Goal: Use online tool/utility: Utilize a website feature to perform a specific function

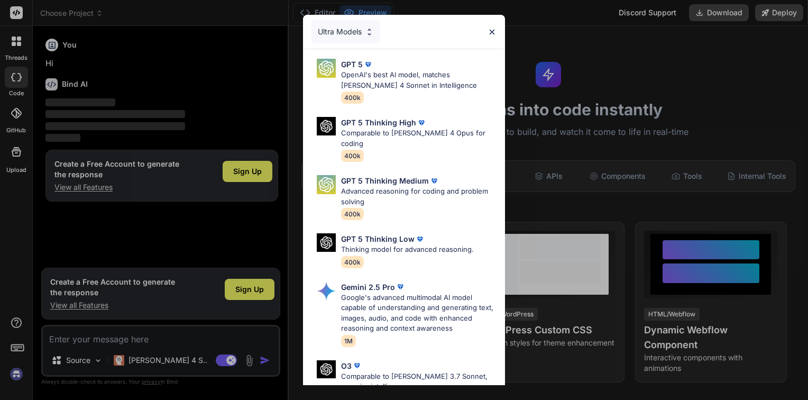
click at [492, 29] on img at bounding box center [491, 31] width 9 height 9
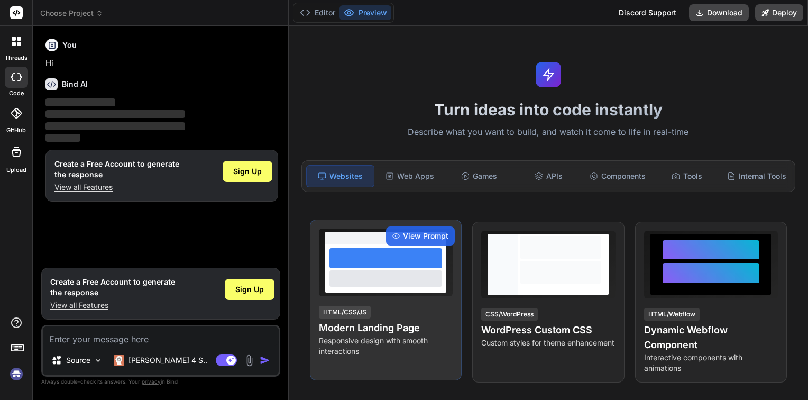
click at [406, 284] on div at bounding box center [385, 278] width 112 height 16
click at [398, 271] on div at bounding box center [385, 278] width 112 height 16
click at [416, 236] on span "View Prompt" at bounding box center [425, 235] width 45 height 11
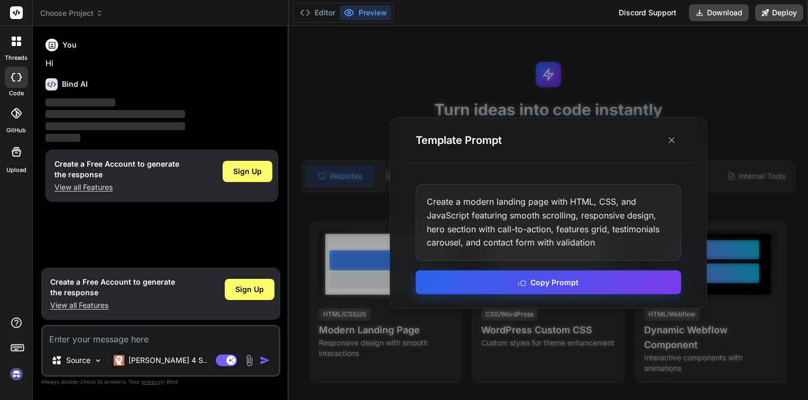
click at [558, 290] on button "Copy Prompt" at bounding box center [547, 282] width 265 height 24
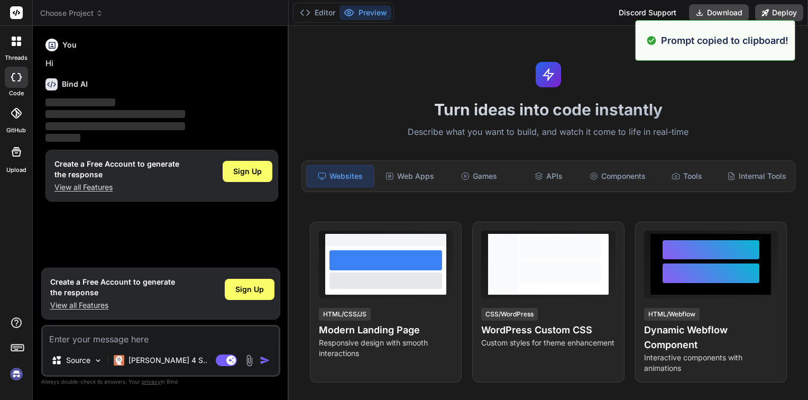
click at [70, 343] on textarea at bounding box center [161, 335] width 236 height 19
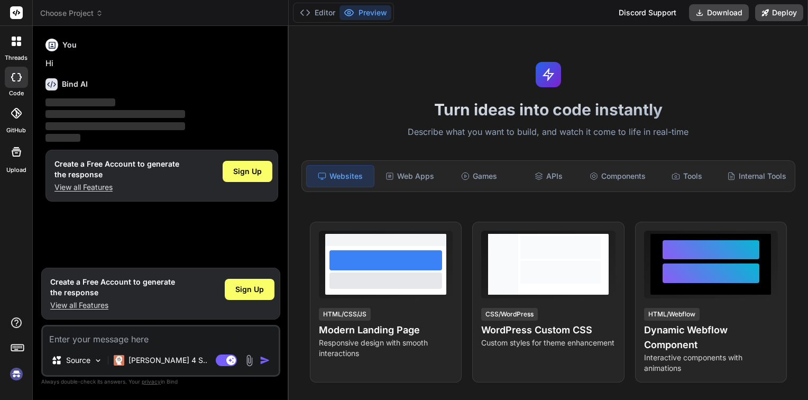
paste textarea "Create a modern landing page with HTML, CSS, and JavaScript featuring smooth sc…"
type textarea "x"
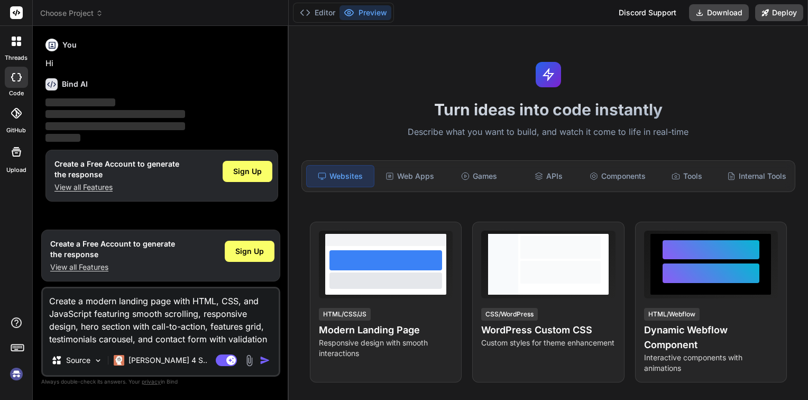
type textarea "Create a modern landing page with HTML, CSS, and JavaScript featuring smooth sc…"
click at [265, 359] on img "button" at bounding box center [265, 360] width 11 height 11
type textarea "x"
